Goal: Use online tool/utility: Utilize a website feature to perform a specific function

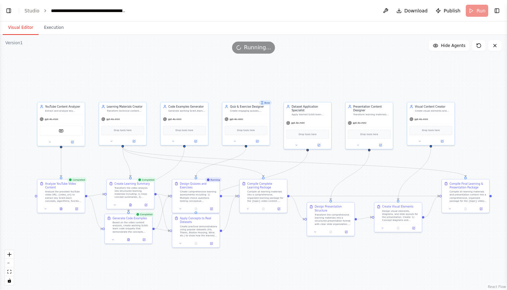
scroll to position [1677, 0]
click at [374, 36] on div ".deletable-edge-delete-btn { width: 20px; height: 20px; border: 0px solid #ffff…" at bounding box center [253, 162] width 507 height 255
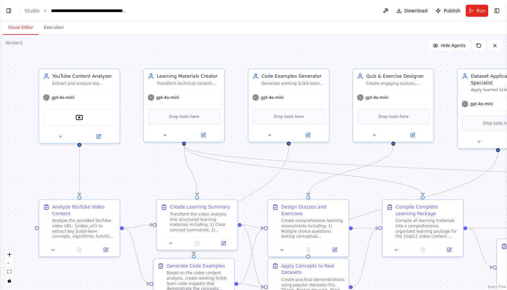
scroll to position [1645, 0]
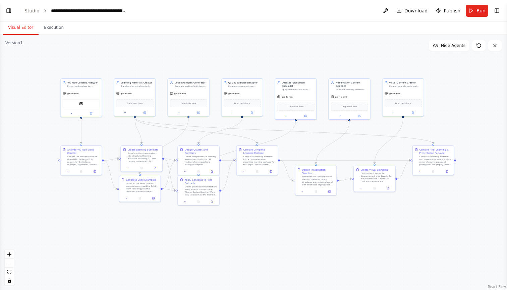
drag, startPoint x: 307, startPoint y: 48, endPoint x: 233, endPoint y: 58, distance: 74.2
click at [233, 58] on div ".deletable-edge-delete-btn { width: 20px; height: 20px; border: 0px solid #ffff…" at bounding box center [253, 162] width 507 height 255
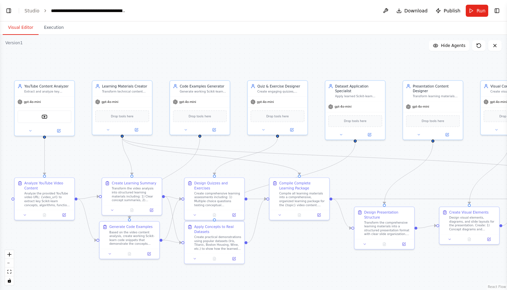
drag, startPoint x: 153, startPoint y: 53, endPoint x: 189, endPoint y: 50, distance: 36.1
click at [189, 49] on div ".deletable-edge-delete-btn { width: 20px; height: 20px; border: 0px solid #ffff…" at bounding box center [253, 162] width 507 height 255
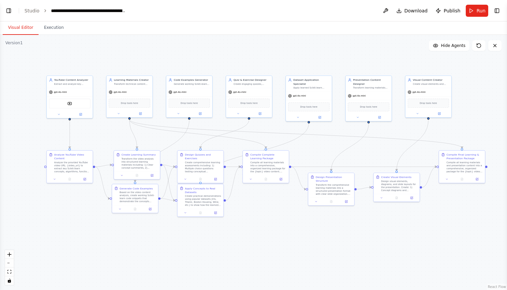
drag, startPoint x: 189, startPoint y: 50, endPoint x: 181, endPoint y: 52, distance: 8.3
click at [181, 52] on div ".deletable-edge-delete-btn { width: 20px; height: 20px; border: 0px solid #ffff…" at bounding box center [253, 162] width 507 height 255
click at [481, 12] on span "Run" at bounding box center [481, 10] width 9 height 7
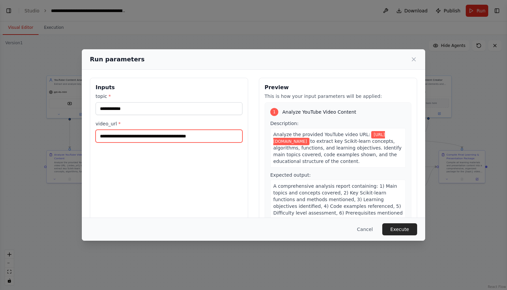
click at [209, 139] on input "**********" at bounding box center [169, 136] width 147 height 13
paste input "**********"
type input "**********"
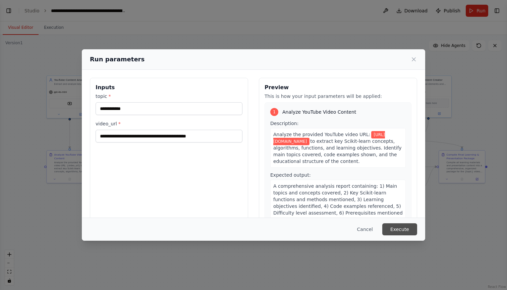
click at [399, 231] on button "Execute" at bounding box center [399, 229] width 35 height 12
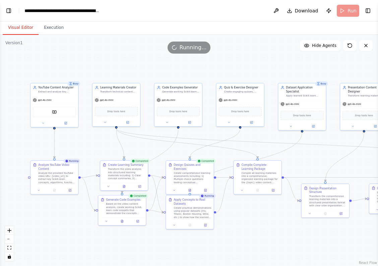
drag, startPoint x: 231, startPoint y: 55, endPoint x: 221, endPoint y: 62, distance: 11.5
click at [221, 62] on div ".deletable-edge-delete-btn { width: 20px; height: 20px; border: 0px solid #ffff…" at bounding box center [189, 150] width 378 height 231
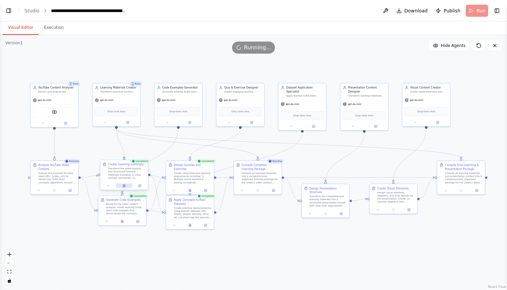
click at [124, 188] on button at bounding box center [124, 185] width 16 height 5
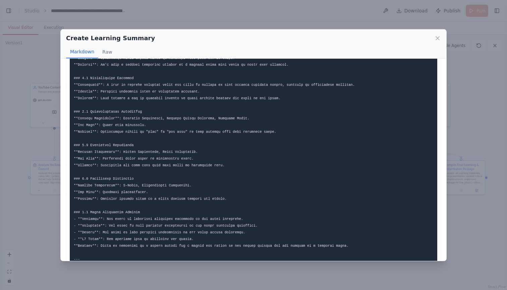
scroll to position [93, 0]
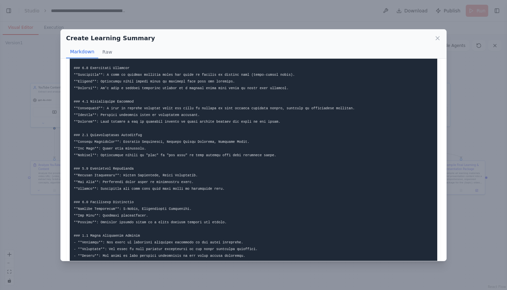
click at [210, 22] on div "Create Learning Summary Markdown Raw Model Prediction : Use the fitted model to…" at bounding box center [253, 145] width 507 height 290
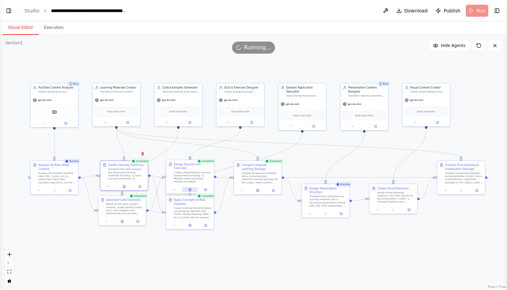
click at [191, 190] on icon at bounding box center [190, 190] width 2 height 3
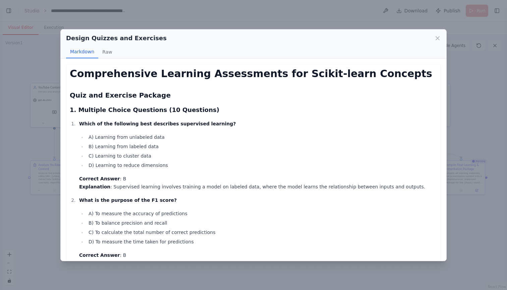
scroll to position [0, 0]
click at [105, 52] on button "Raw" at bounding box center [107, 52] width 18 height 13
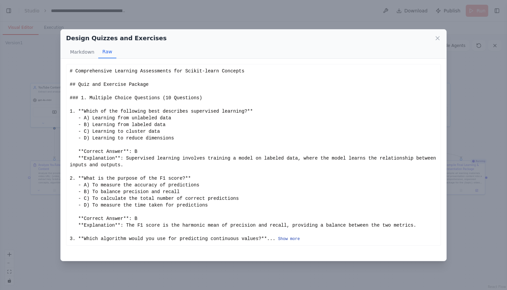
click at [278, 242] on button "Show more" at bounding box center [289, 238] width 22 height 5
click at [440, 39] on icon at bounding box center [437, 38] width 7 height 7
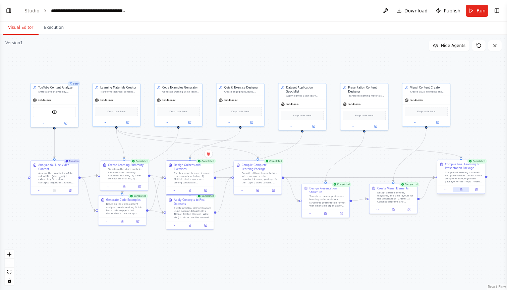
click at [462, 190] on icon at bounding box center [461, 190] width 2 height 3
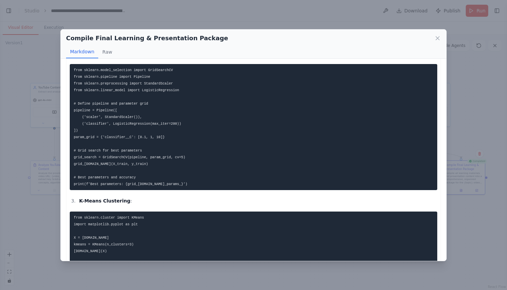
scroll to position [1708, 0]
click at [438, 39] on icon at bounding box center [437, 38] width 7 height 7
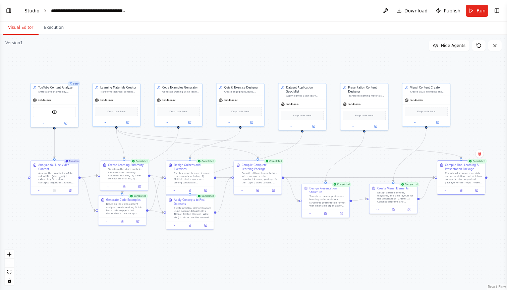
click at [31, 12] on link "Studio" at bounding box center [31, 10] width 15 height 5
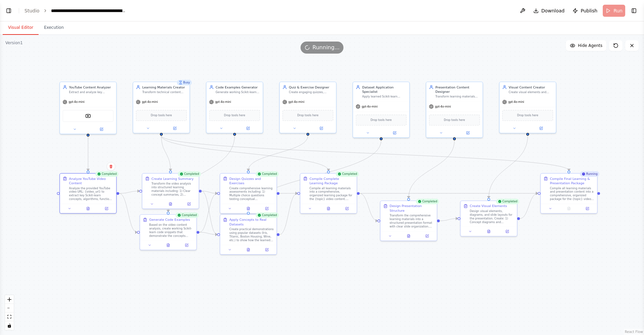
scroll to position [1630, 0]
click at [32, 10] on link "Studio" at bounding box center [31, 10] width 15 height 5
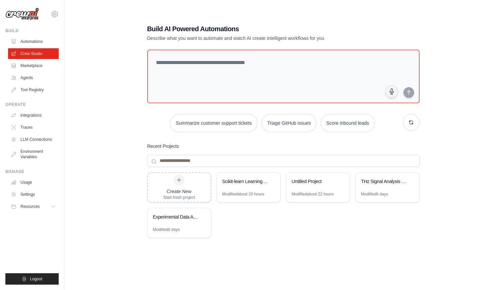
drag, startPoint x: 432, startPoint y: 27, endPoint x: 396, endPoint y: 19, distance: 36.5
click at [432, 27] on div "Build AI Powered Automations Describe what you want to automate and watch AI cr…" at bounding box center [283, 152] width 416 height 290
click at [39, 139] on link "LLM Connections" at bounding box center [34, 139] width 51 height 11
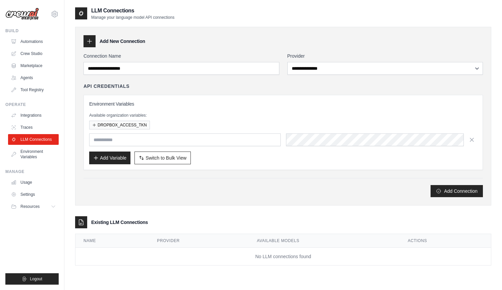
click at [228, 109] on div "Environment Variables Available organization variables: DROPBOX_ACCESS_TKN Add …" at bounding box center [283, 133] width 388 height 64
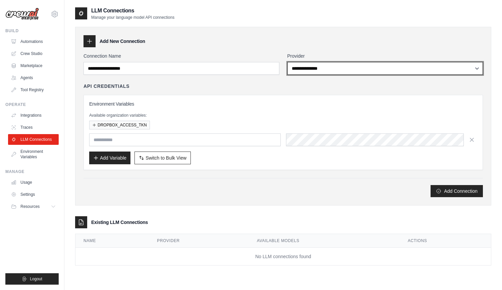
select select "******"
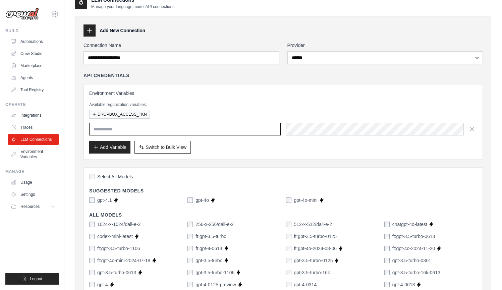
scroll to position [12, 0]
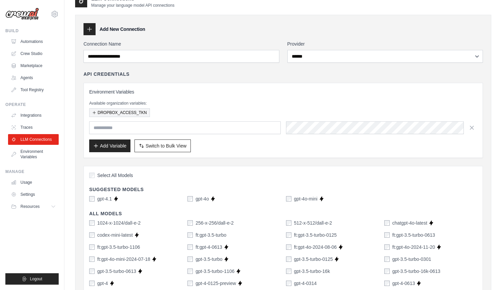
click at [108, 113] on button "DROPBOX_ACCESS_TKN" at bounding box center [119, 112] width 61 height 9
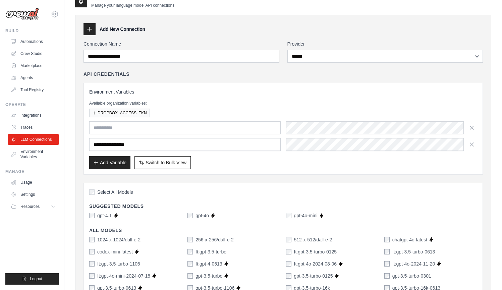
click at [229, 101] on p "Available organization variables:" at bounding box center [283, 103] width 388 height 5
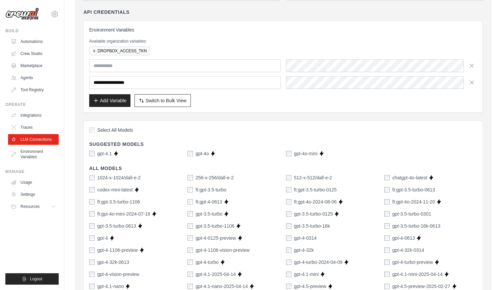
scroll to position [0, 0]
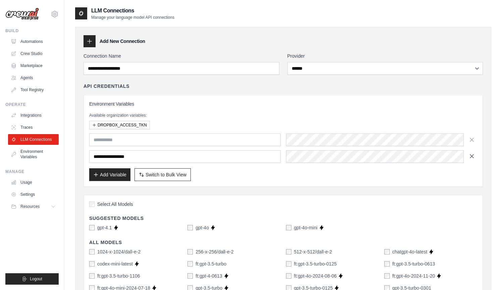
click at [471, 156] on icon "button" at bounding box center [472, 156] width 7 height 7
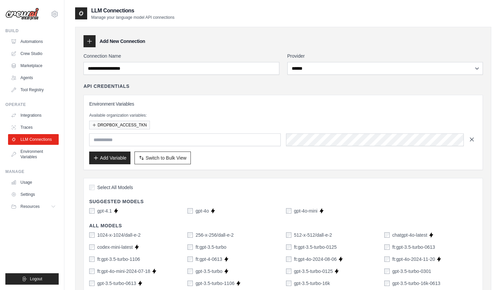
click at [473, 139] on icon "button" at bounding box center [471, 139] width 3 height 3
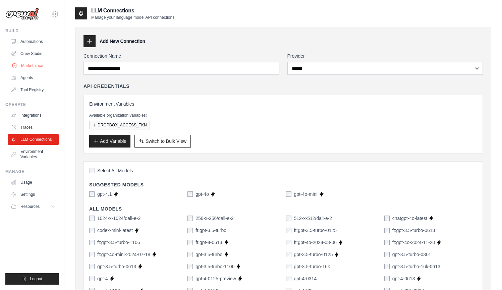
click at [30, 64] on link "Marketplace" at bounding box center [34, 65] width 51 height 11
